Goal: Find specific page/section: Find specific page/section

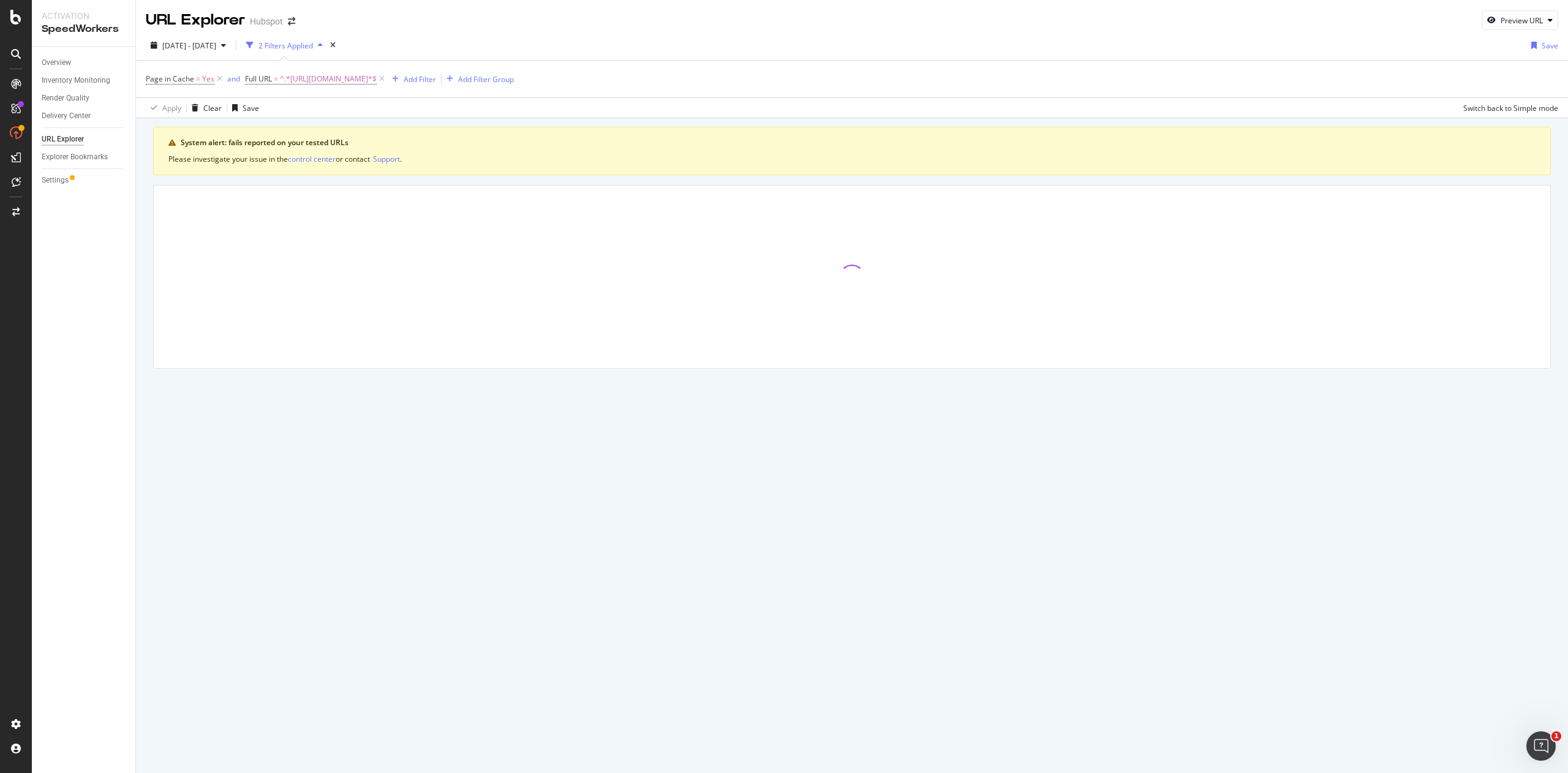
click at [512, 187] on div at bounding box center [852, 276] width 1397 height 182
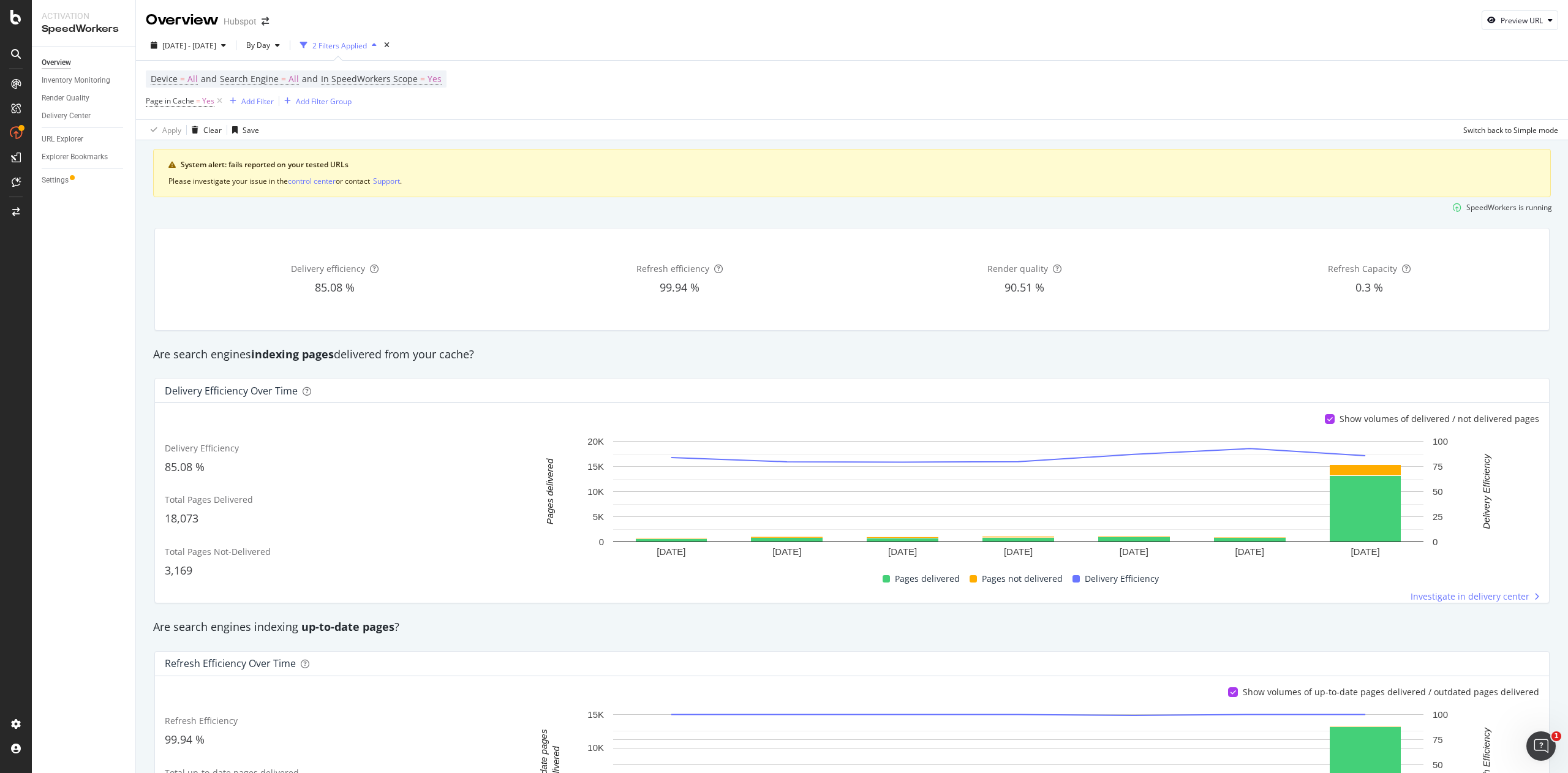
scroll to position [136, 0]
